Goal: Task Accomplishment & Management: Use online tool/utility

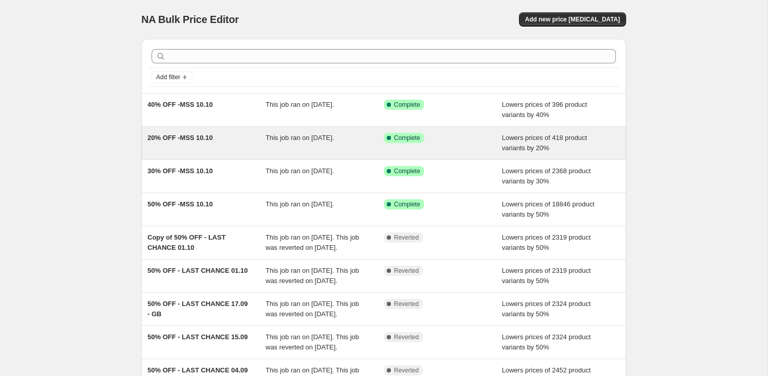
click at [195, 136] on span "20% OFF -MSS 10.10" at bounding box center [179, 138] width 65 height 8
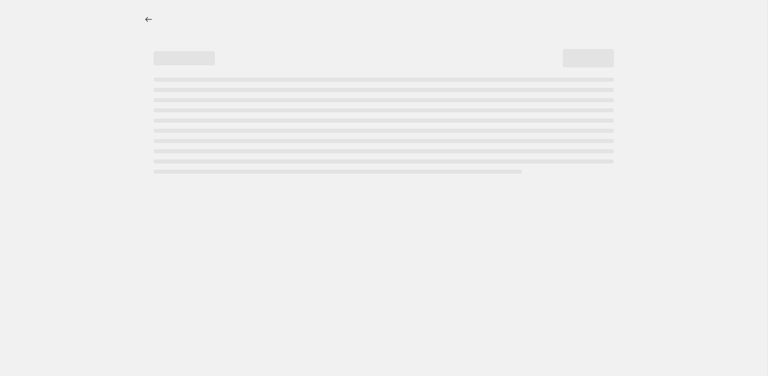
select select "percentage"
select select "collection"
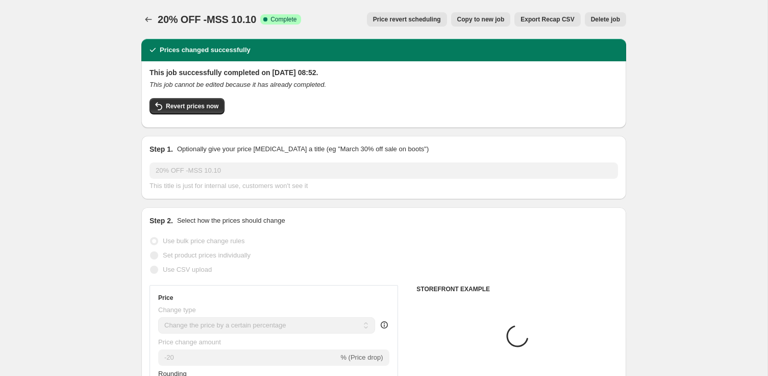
click at [497, 21] on span "Copy to new job" at bounding box center [480, 19] width 47 height 8
select select "percentage"
select select "collection"
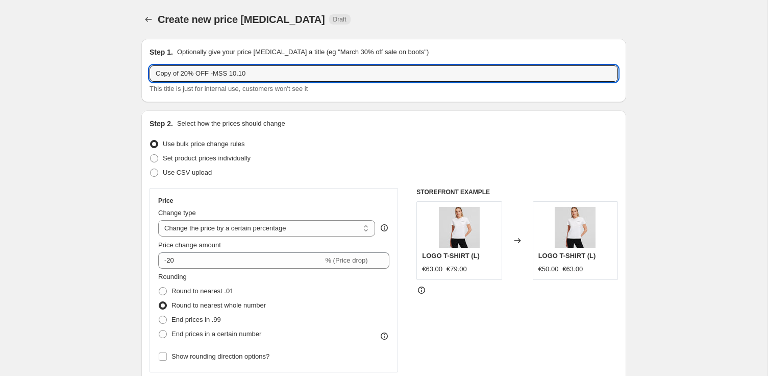
drag, startPoint x: 183, startPoint y: 76, endPoint x: 118, endPoint y: 74, distance: 65.3
click at [202, 73] on input "20% OFF -MSS 10.10" at bounding box center [383, 73] width 468 height 16
click at [242, 76] on input "20% OFF -MSS additions 10.10" at bounding box center [383, 73] width 468 height 16
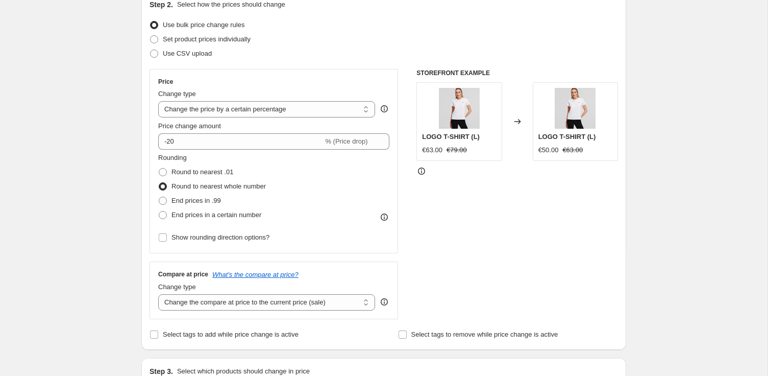
scroll to position [487, 0]
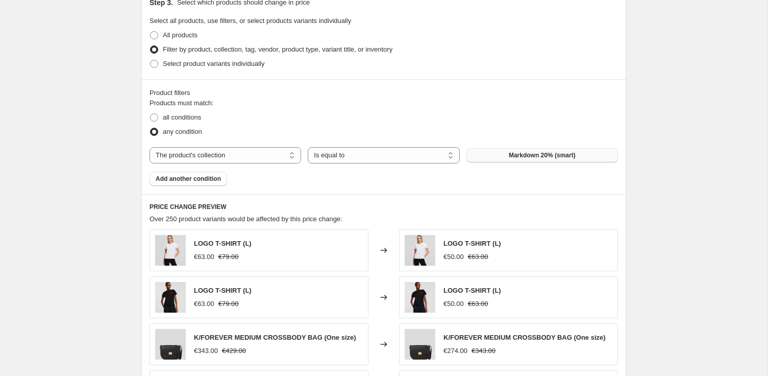
type input "20% OFF -MSS additions 13.10"
click at [509, 153] on span "Markdown 20% (smart)" at bounding box center [542, 155] width 67 height 8
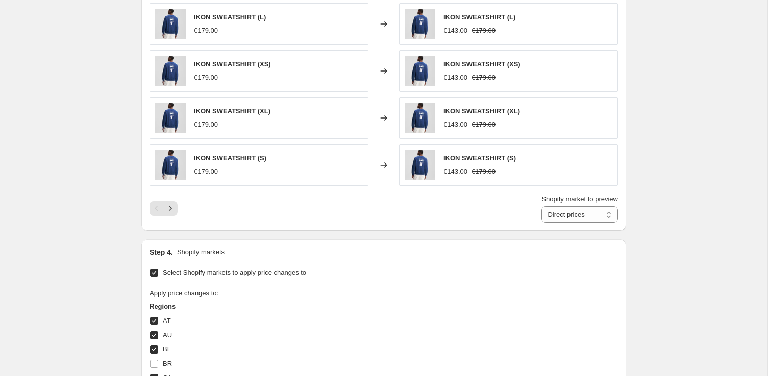
scroll to position [760, 0]
click at [171, 208] on icon "Next" at bounding box center [170, 209] width 10 height 10
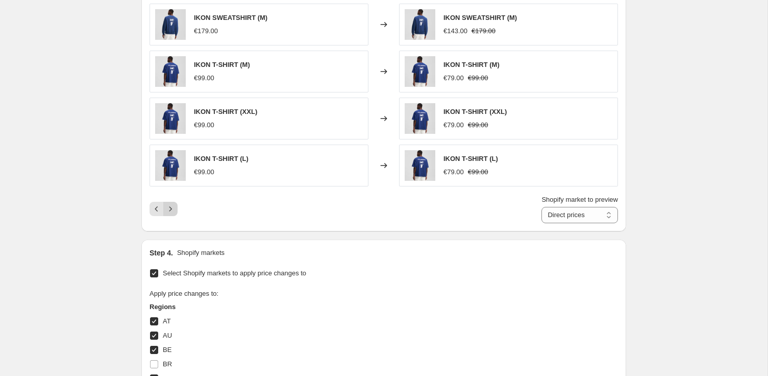
click at [171, 208] on icon "Next" at bounding box center [170, 209] width 10 height 10
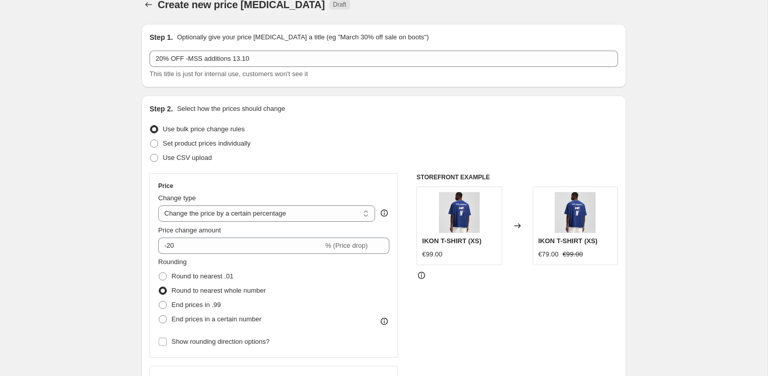
scroll to position [0, 0]
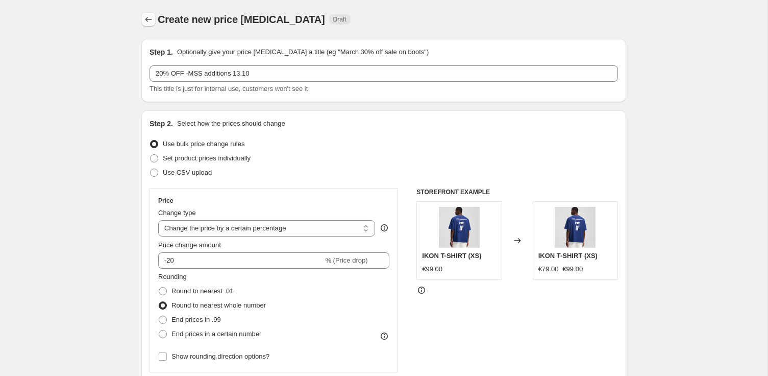
click at [153, 20] on icon "Price change jobs" at bounding box center [148, 19] width 10 height 10
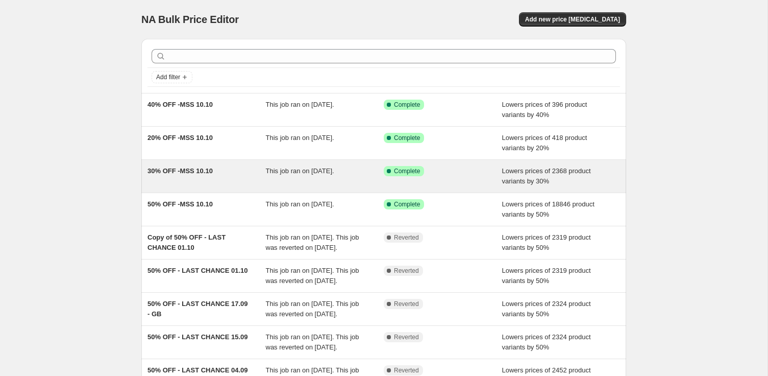
click at [171, 169] on span "30% OFF -MSS 10.10" at bounding box center [179, 171] width 65 height 8
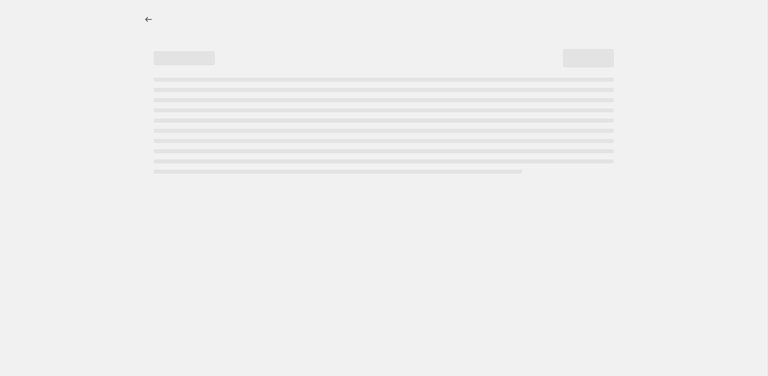
select select "percentage"
select select "collection"
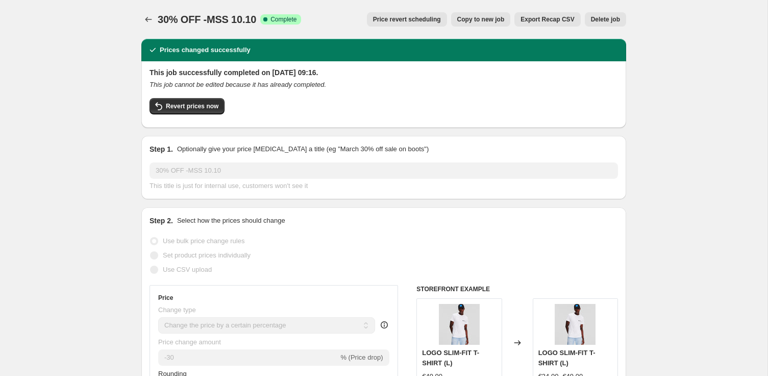
click at [474, 20] on span "Copy to new job" at bounding box center [480, 19] width 47 height 8
select select "percentage"
select select "collection"
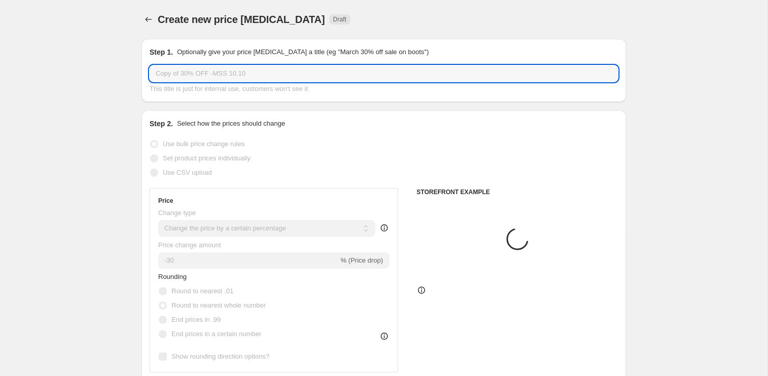
click at [181, 76] on input "Copy of 30% OFF -MSS 10.10" at bounding box center [383, 73] width 468 height 16
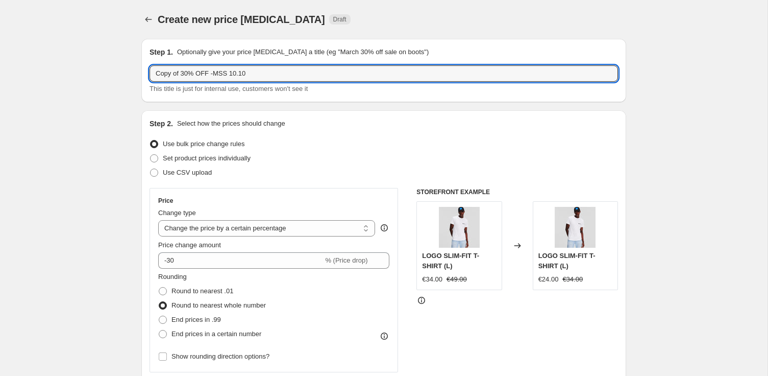
drag, startPoint x: 183, startPoint y: 76, endPoint x: 87, endPoint y: 78, distance: 96.5
click at [203, 72] on input "30% OFF -MSS 10.10" at bounding box center [383, 73] width 468 height 16
click at [243, 75] on input "30% OFF -MSS additions 10.10" at bounding box center [383, 73] width 468 height 16
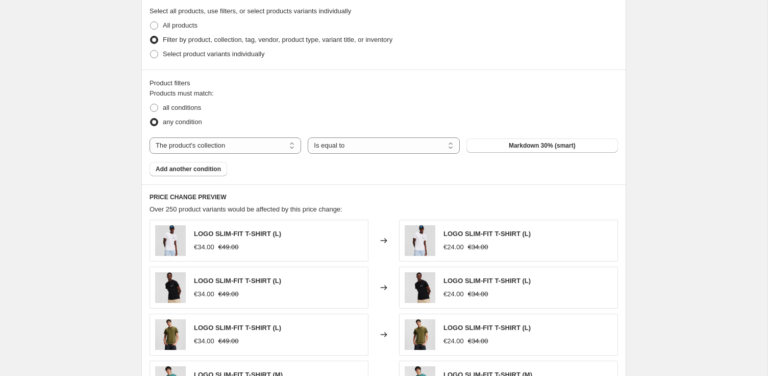
scroll to position [525, 0]
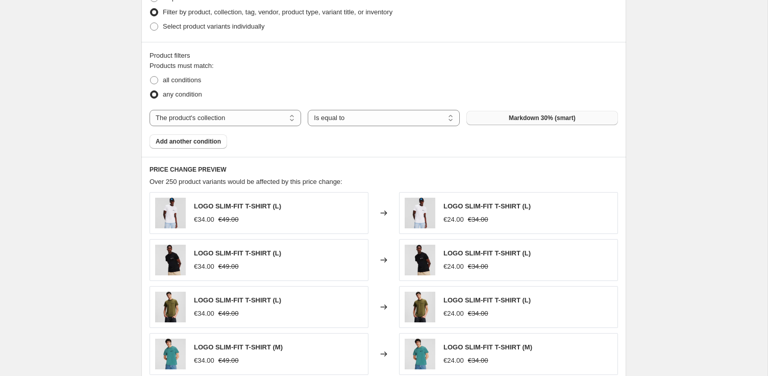
type input "30% OFF -MSS additions 13.10"
click at [535, 120] on span "Markdown 30% (smart)" at bounding box center [542, 118] width 67 height 8
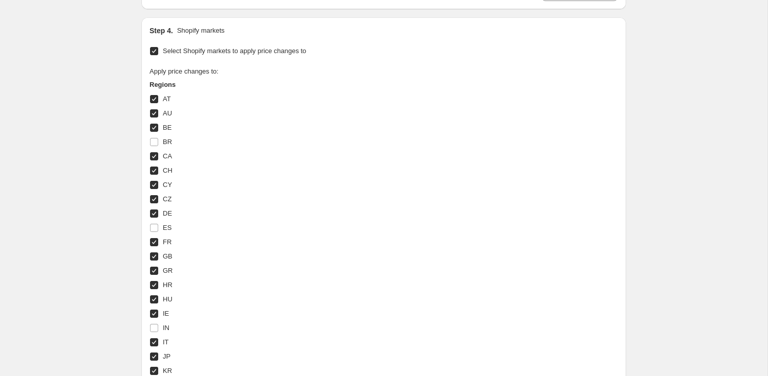
scroll to position [1368, 0]
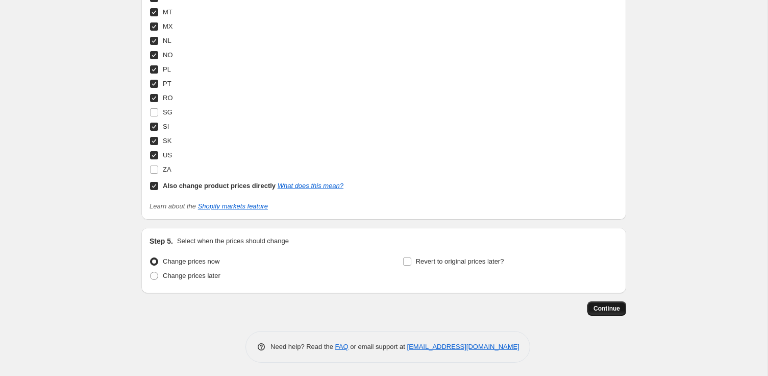
click at [616, 309] on span "Continue" at bounding box center [606, 308] width 27 height 8
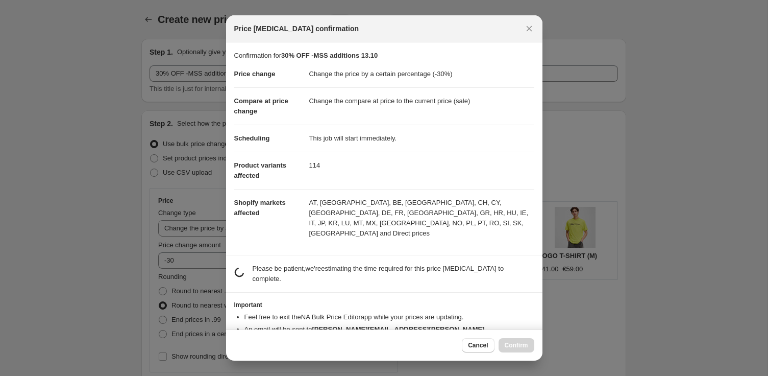
scroll to position [0, 0]
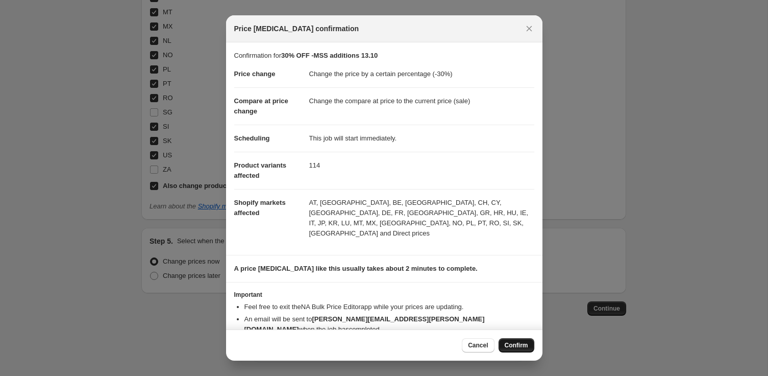
click at [523, 347] on span "Confirm" at bounding box center [516, 345] width 23 height 8
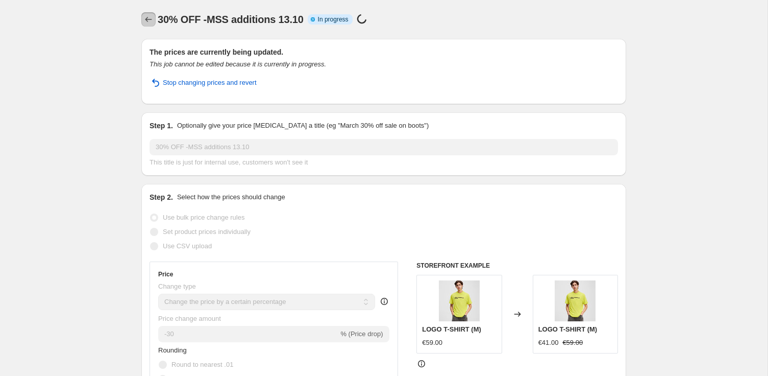
click at [148, 21] on icon "Price change jobs" at bounding box center [148, 19] width 10 height 10
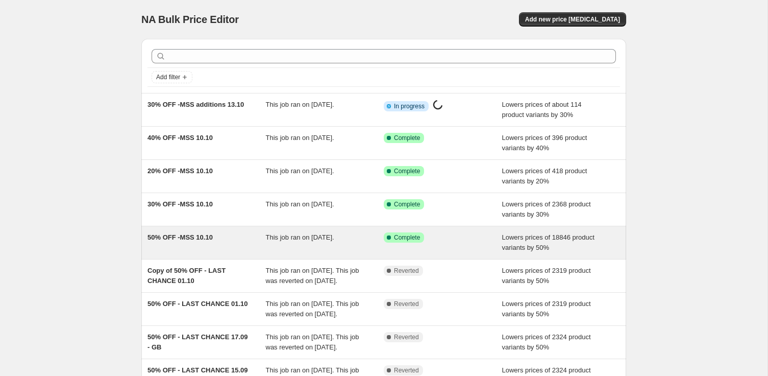
click at [201, 236] on span "50% OFF -MSS 10.10" at bounding box center [179, 237] width 65 height 8
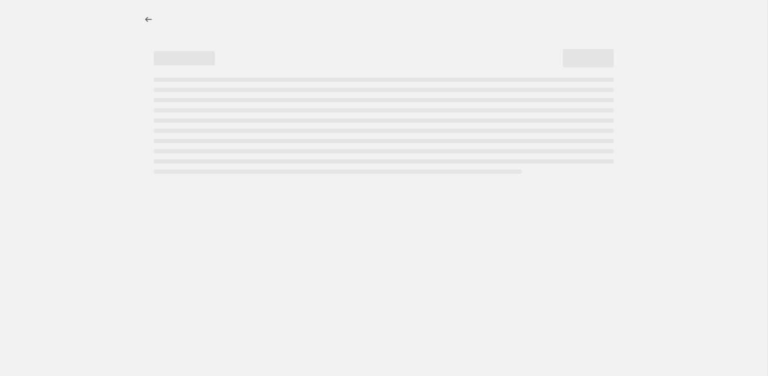
select select "percentage"
select select "collection"
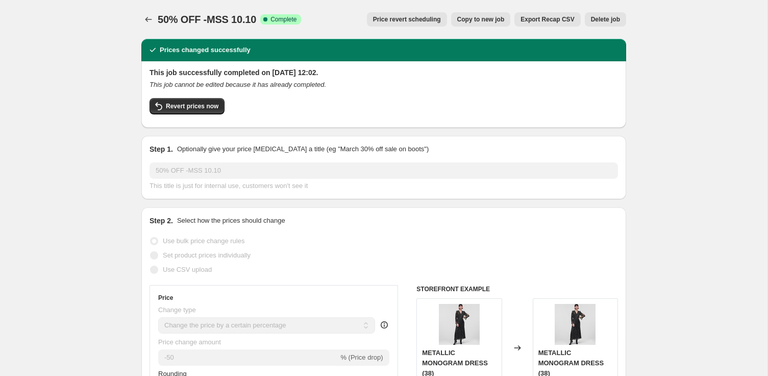
click at [495, 23] on span "Copy to new job" at bounding box center [480, 19] width 47 height 8
select select "percentage"
select select "collection"
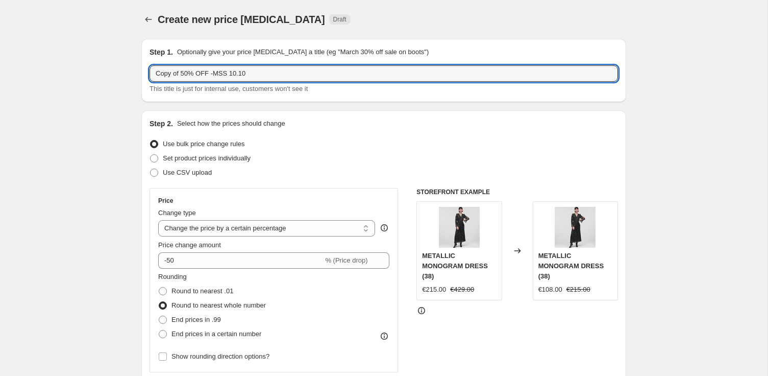
drag, startPoint x: 184, startPoint y: 73, endPoint x: 95, endPoint y: 74, distance: 88.3
click at [203, 74] on input "50% OFF -MSS 10.10" at bounding box center [383, 73] width 468 height 16
click at [247, 74] on input "50% OFF -MSS additions 10.10" at bounding box center [383, 73] width 468 height 16
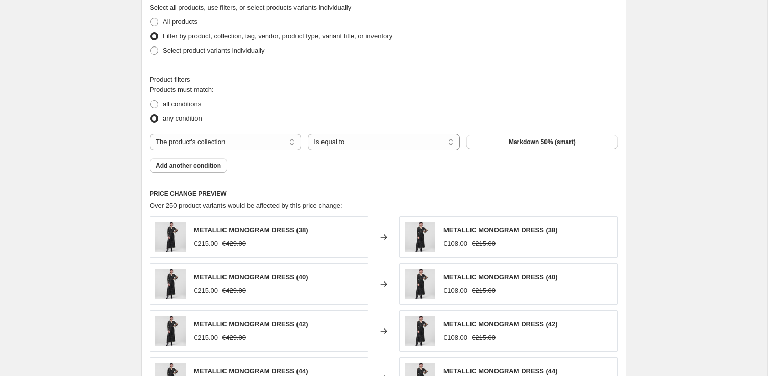
scroll to position [502, 0]
type input "50% OFF -MSS additions 13.10"
click at [232, 226] on span "METALLIC MONOGRAM DRESS (38)" at bounding box center [251, 229] width 114 height 8
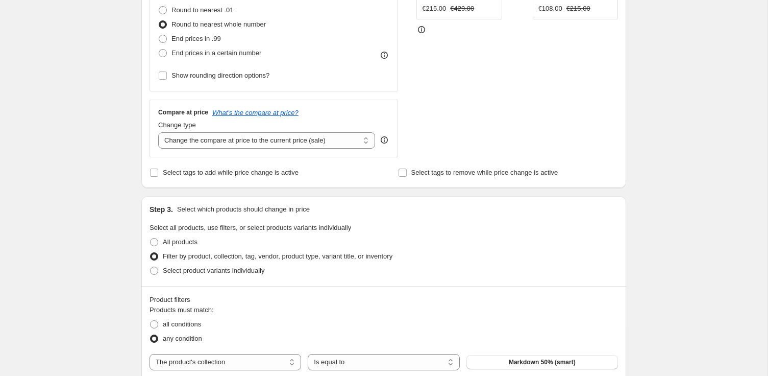
scroll to position [433, 0]
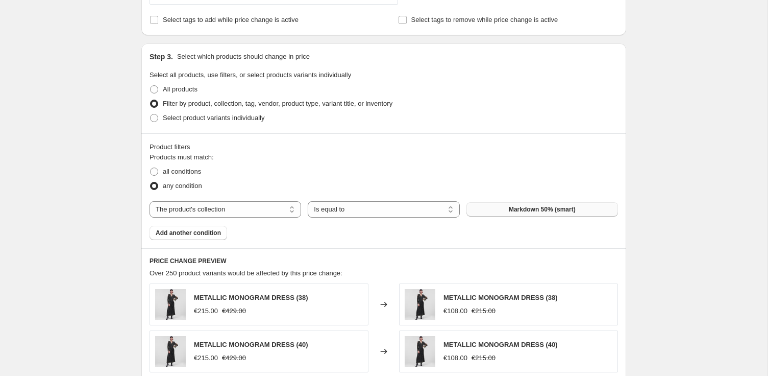
click at [469, 208] on button "Markdown 50% (smart)" at bounding box center [542, 209] width 152 height 14
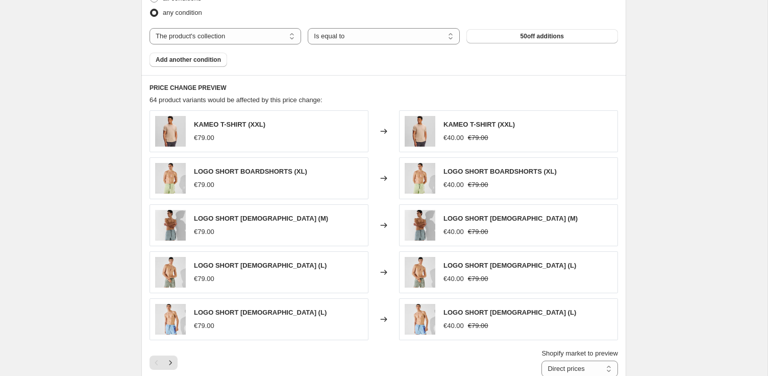
scroll to position [647, 0]
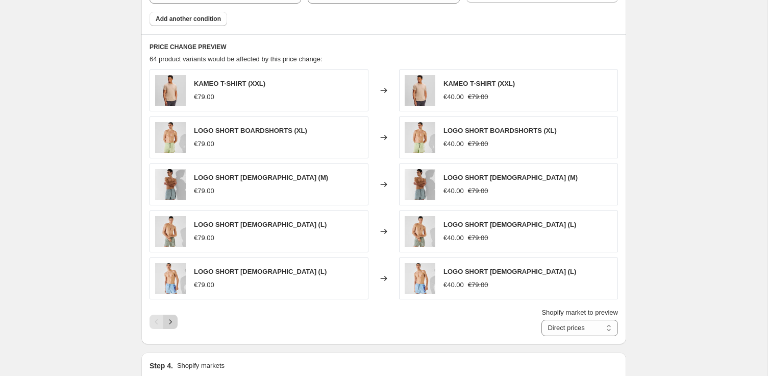
click at [171, 322] on icon "Next" at bounding box center [170, 321] width 10 height 10
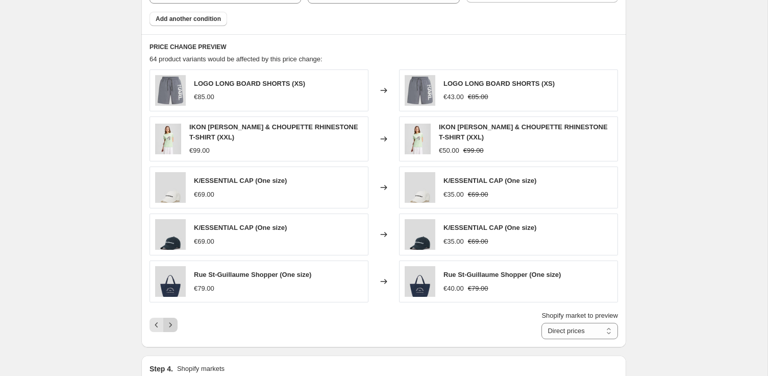
click at [171, 322] on icon "Next" at bounding box center [170, 324] width 10 height 10
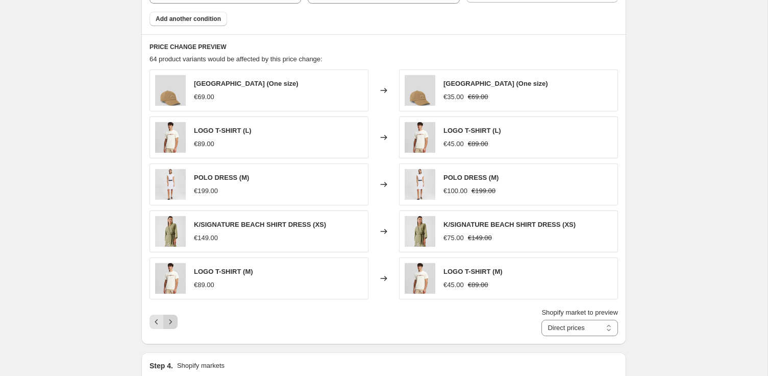
click at [171, 322] on icon "Next" at bounding box center [170, 321] width 10 height 10
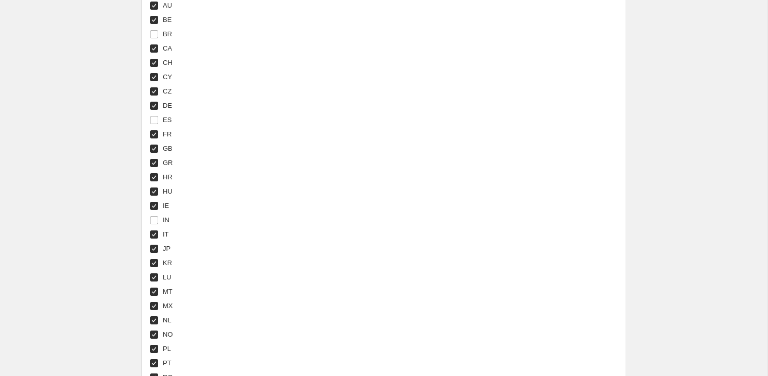
scroll to position [1368, 0]
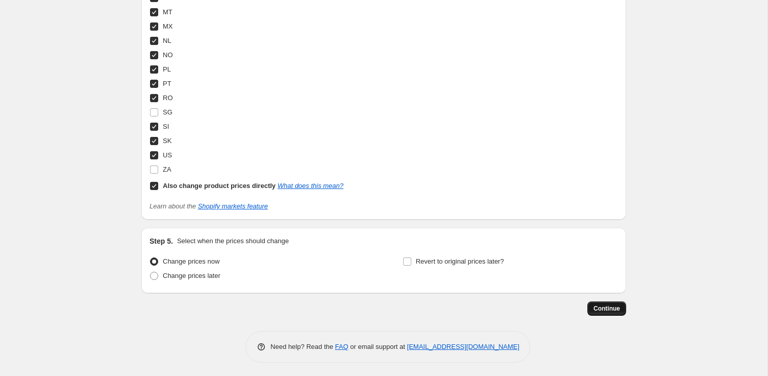
click at [618, 306] on span "Continue" at bounding box center [606, 308] width 27 height 8
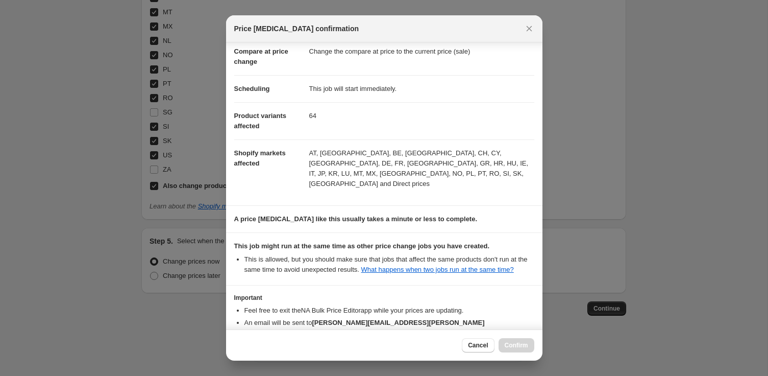
scroll to position [101, 0]
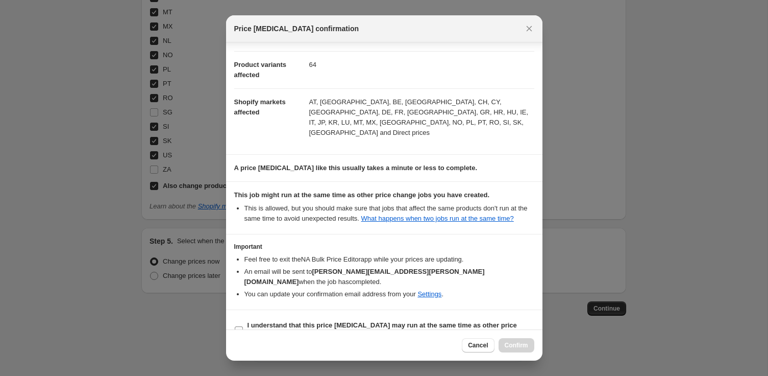
click at [265, 320] on span "I understand that this price [MEDICAL_DATA] may run at the same time as other p…" at bounding box center [390, 330] width 287 height 20
click at [243, 326] on input "I understand that this price [MEDICAL_DATA] may run at the same time as other p…" at bounding box center [239, 330] width 8 height 8
checkbox input "true"
click at [508, 341] on span "Confirm" at bounding box center [516, 345] width 23 height 8
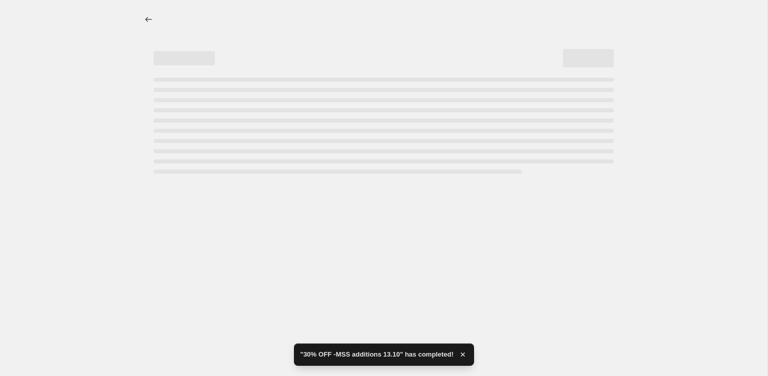
select select "percentage"
select select "collection"
select select "percentage"
select select "collection"
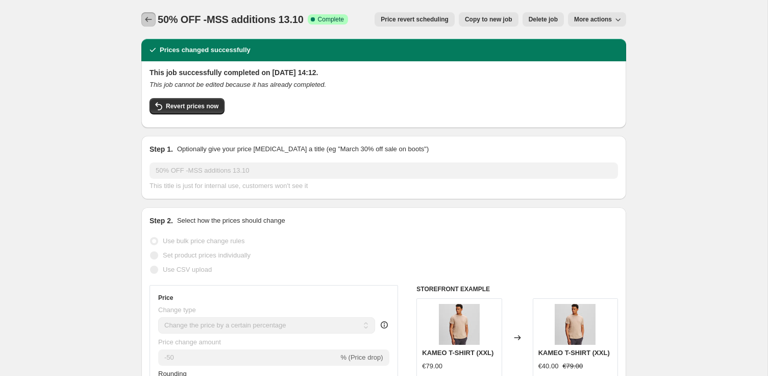
click at [152, 21] on icon "Price change jobs" at bounding box center [148, 19] width 10 height 10
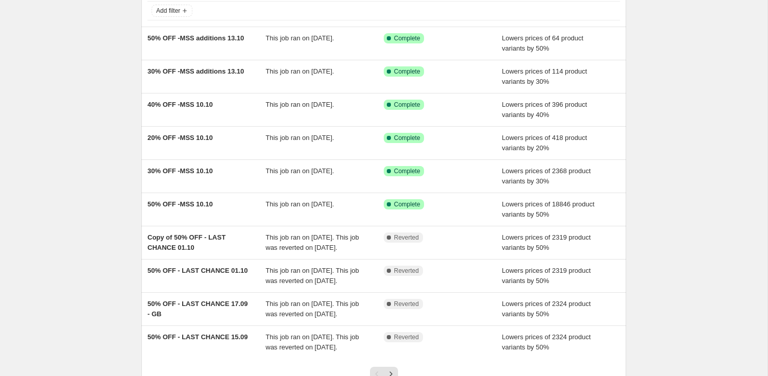
scroll to position [189, 0]
